Goal: Check status: Check status

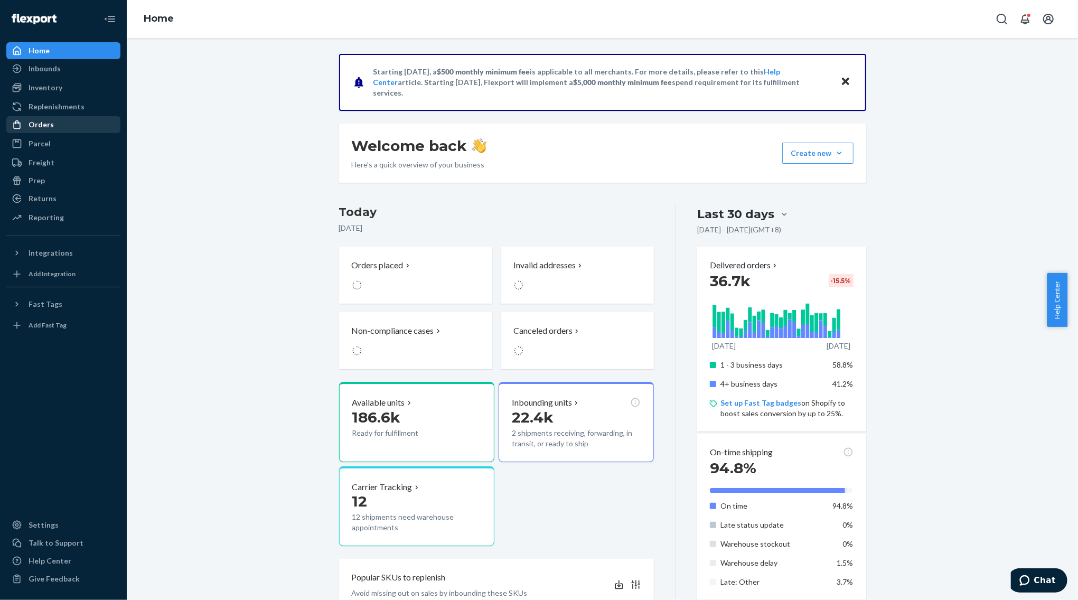
click at [47, 122] on div "Orders" at bounding box center [41, 124] width 25 height 11
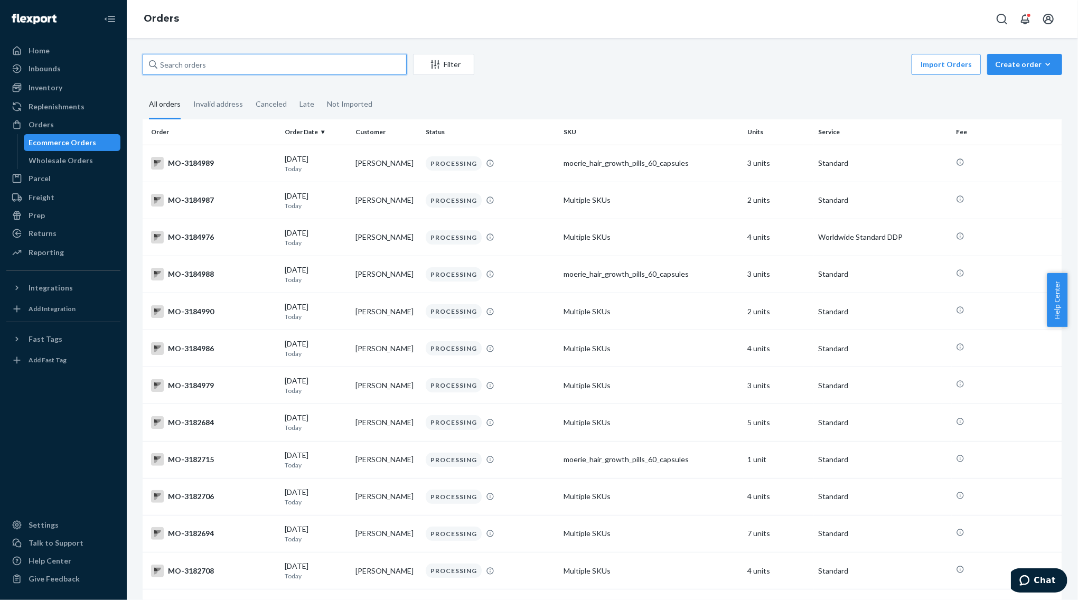
click at [210, 59] on input "text" at bounding box center [275, 64] width 264 height 21
paste input "519D3A09B8"
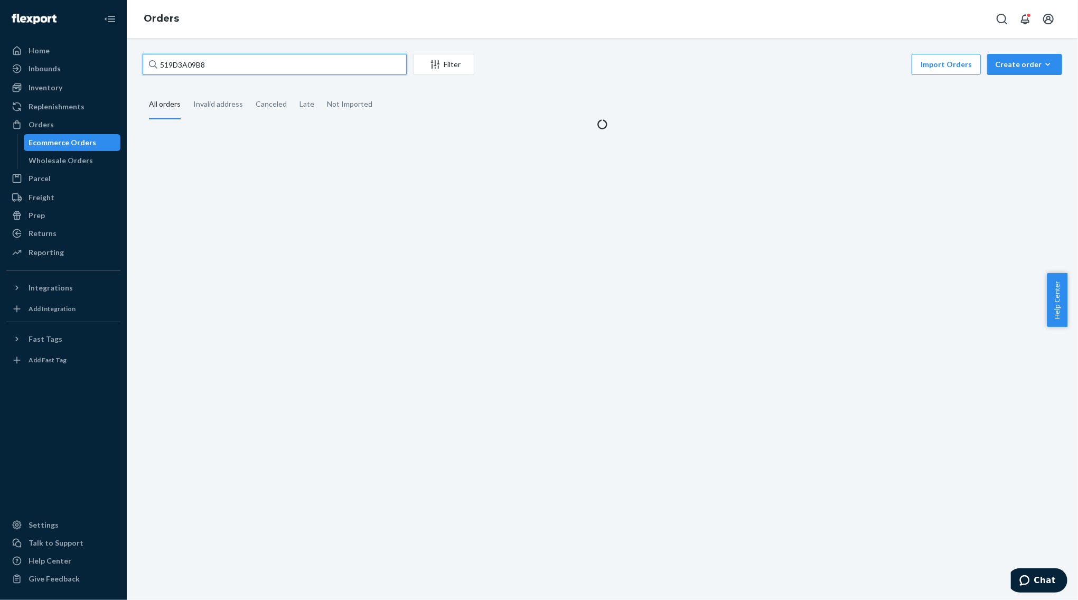
type input "519D3A09B8"
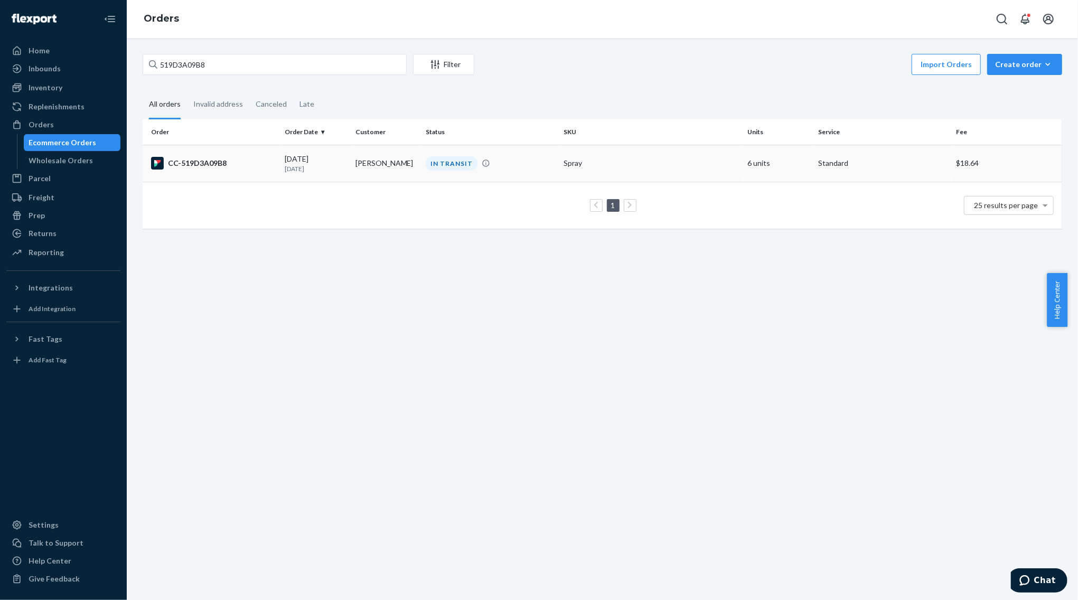
click at [294, 169] on p "[DATE]" at bounding box center [316, 168] width 62 height 9
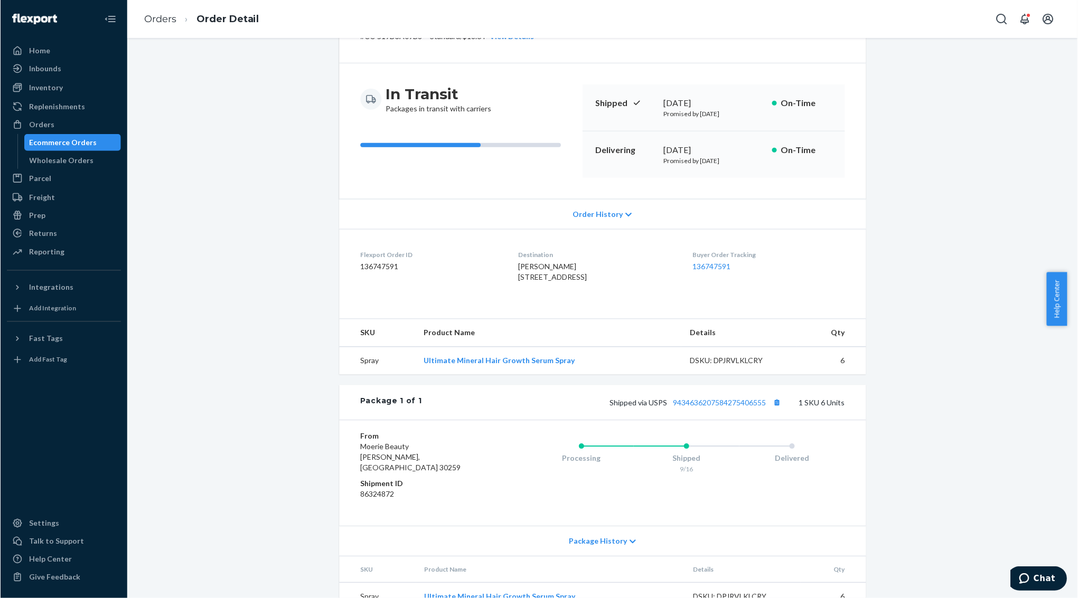
scroll to position [102, 0]
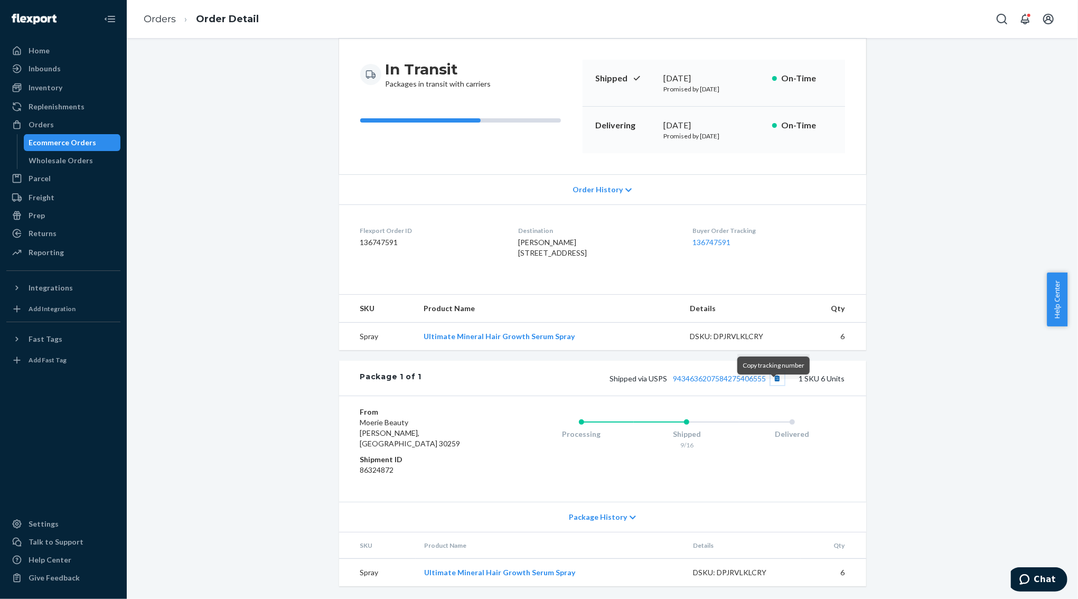
click at [774, 385] on button "Copy tracking number" at bounding box center [777, 378] width 14 height 14
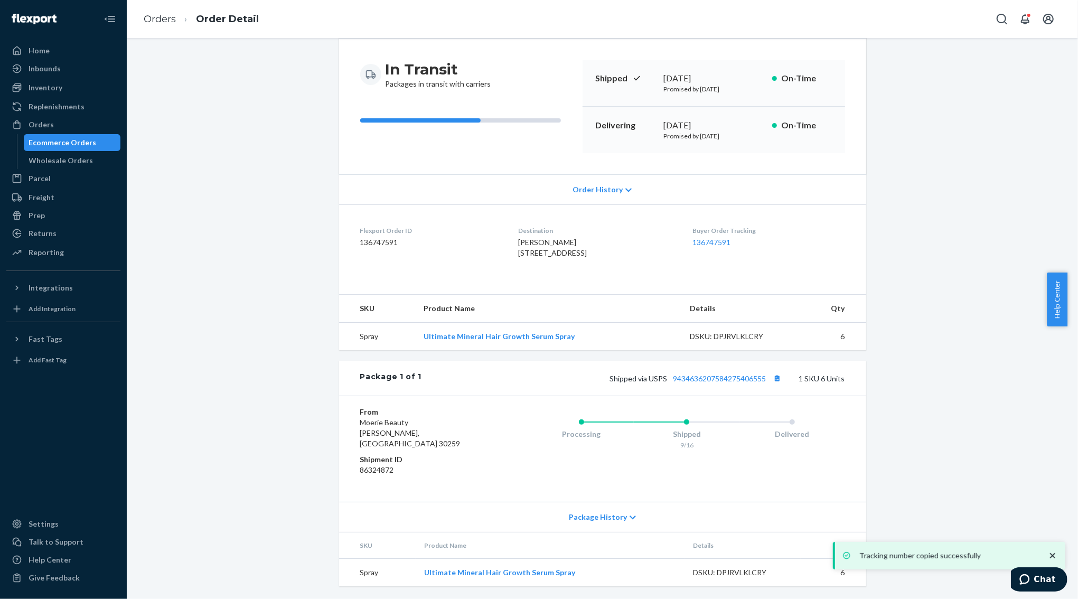
click at [731, 385] on div "Shipped via USPS 9434636207584275406555 1 SKU 6 Units" at bounding box center [632, 378] width 423 height 14
click at [731, 383] on link "9434636207584275406555" at bounding box center [719, 378] width 93 height 9
